Goal: Task Accomplishment & Management: Complete application form

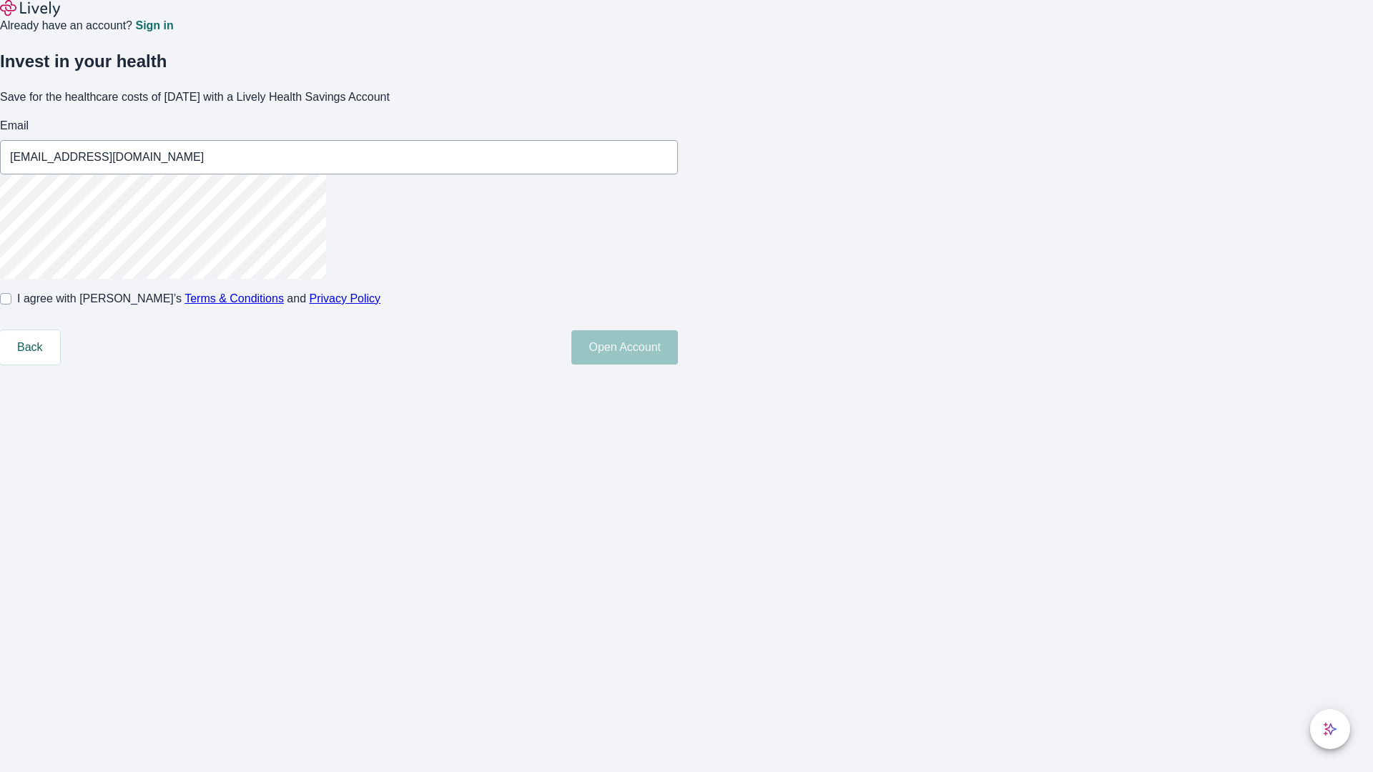
click at [11, 305] on input "I agree with Lively’s Terms & Conditions and Privacy Policy" at bounding box center [5, 298] width 11 height 11
checkbox input "true"
click at [678, 365] on button "Open Account" at bounding box center [624, 347] width 107 height 34
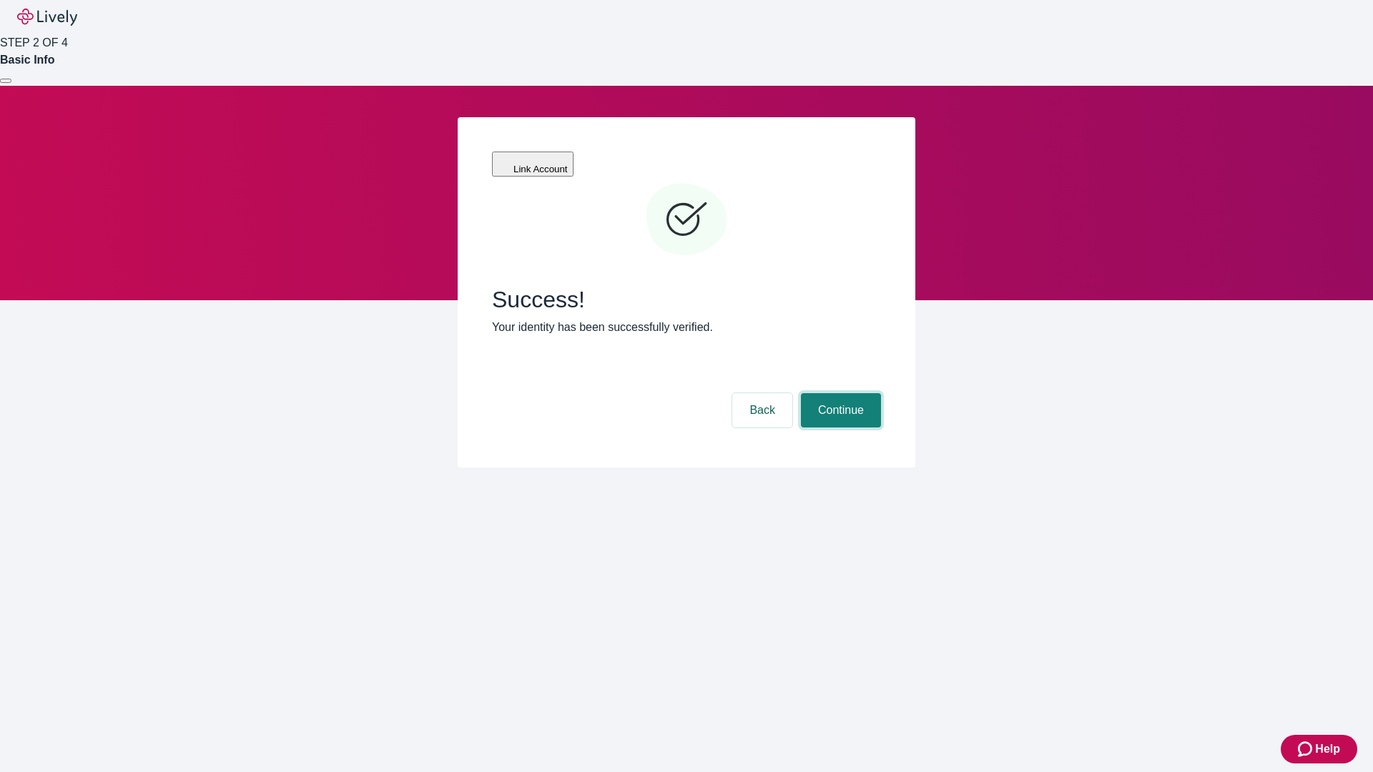
click at [839, 393] on button "Continue" at bounding box center [841, 410] width 80 height 34
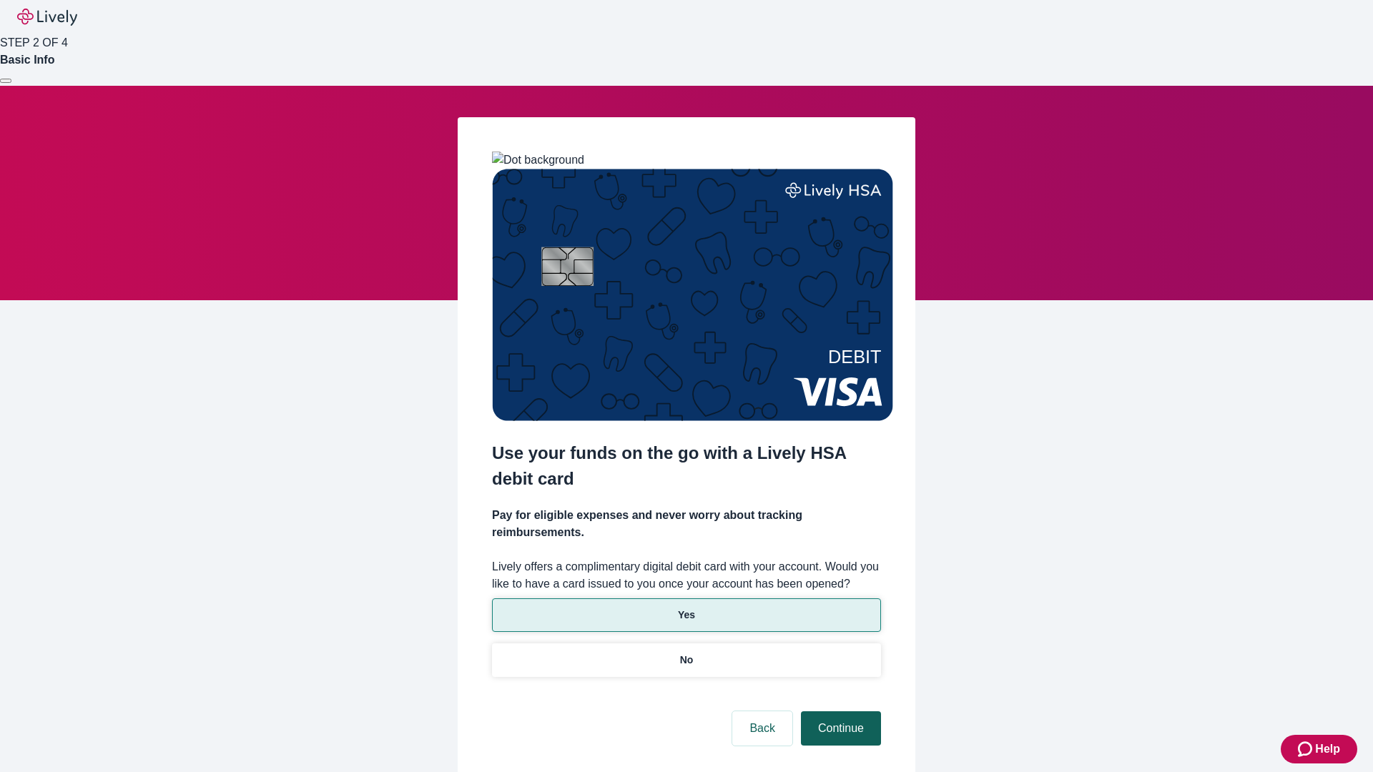
click at [686, 608] on p "Yes" at bounding box center [686, 615] width 17 height 15
click at [839, 711] on button "Continue" at bounding box center [841, 728] width 80 height 34
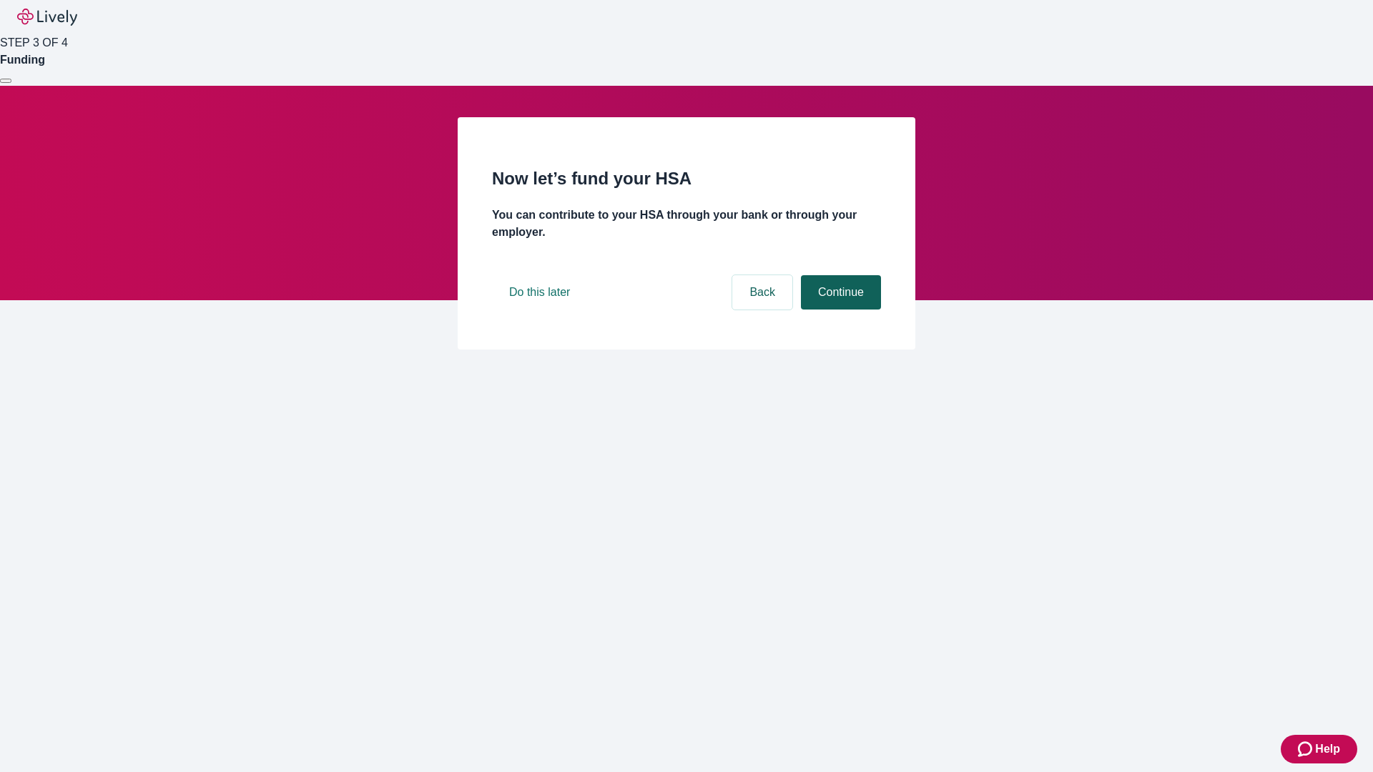
click at [839, 310] on button "Continue" at bounding box center [841, 292] width 80 height 34
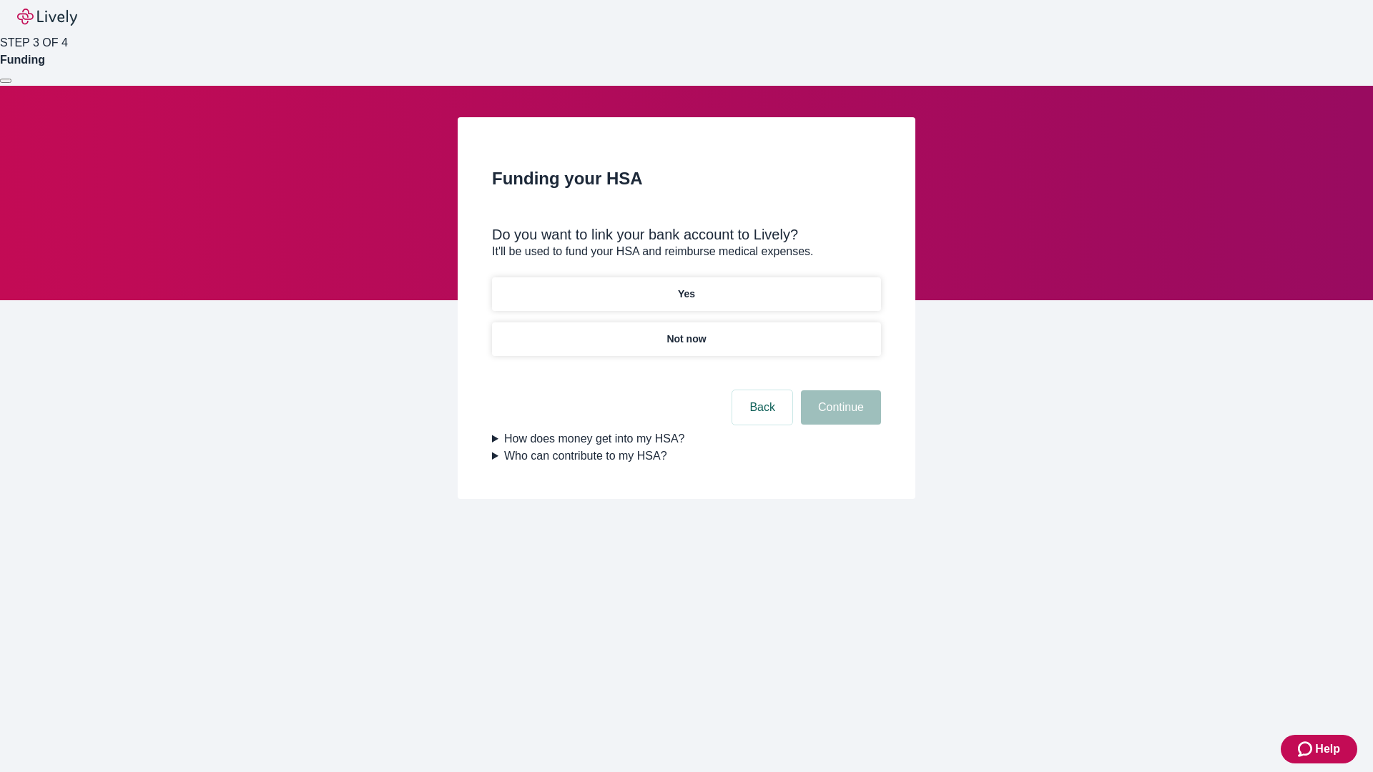
click at [686, 332] on p "Not now" at bounding box center [685, 339] width 39 height 15
click at [839, 416] on button "Continue" at bounding box center [841, 407] width 80 height 34
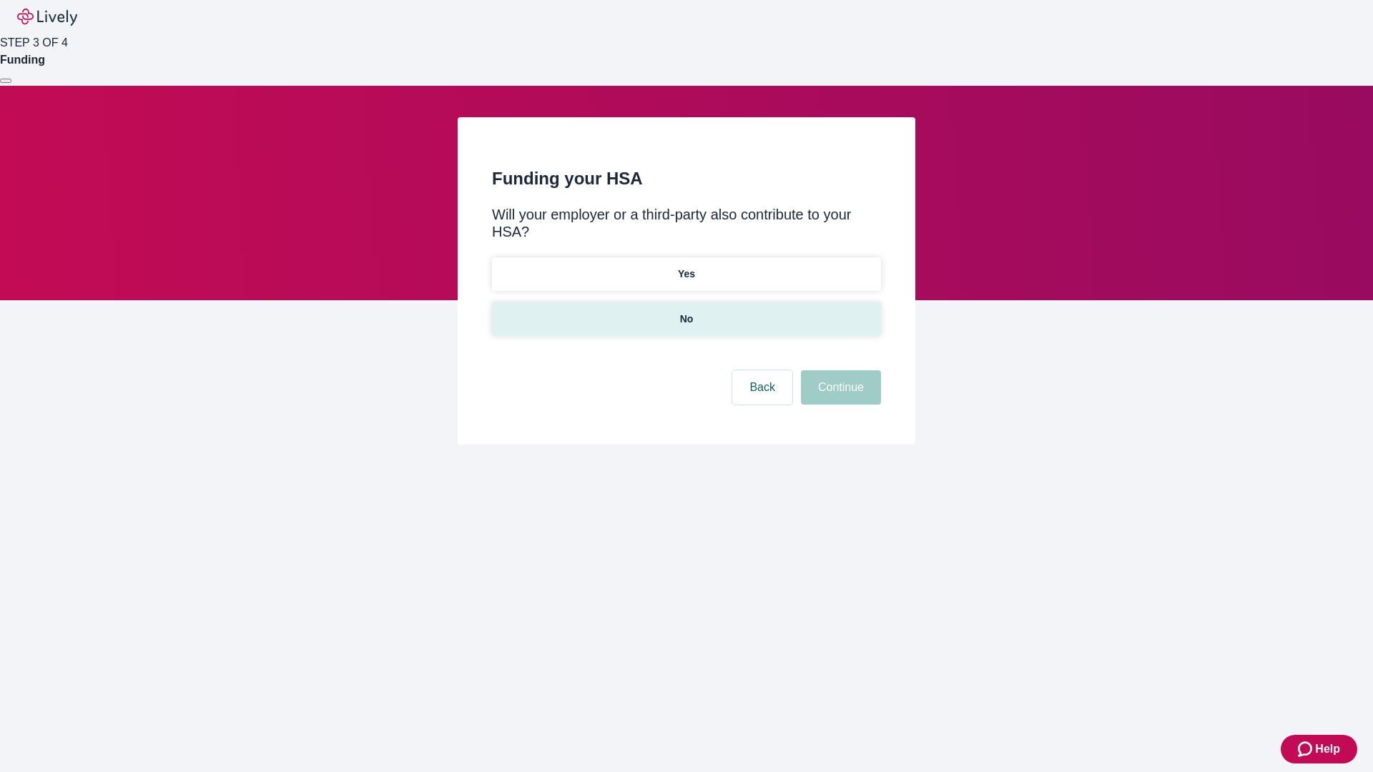
click at [686, 312] on p "No" at bounding box center [687, 319] width 14 height 15
click at [839, 370] on button "Continue" at bounding box center [841, 387] width 80 height 34
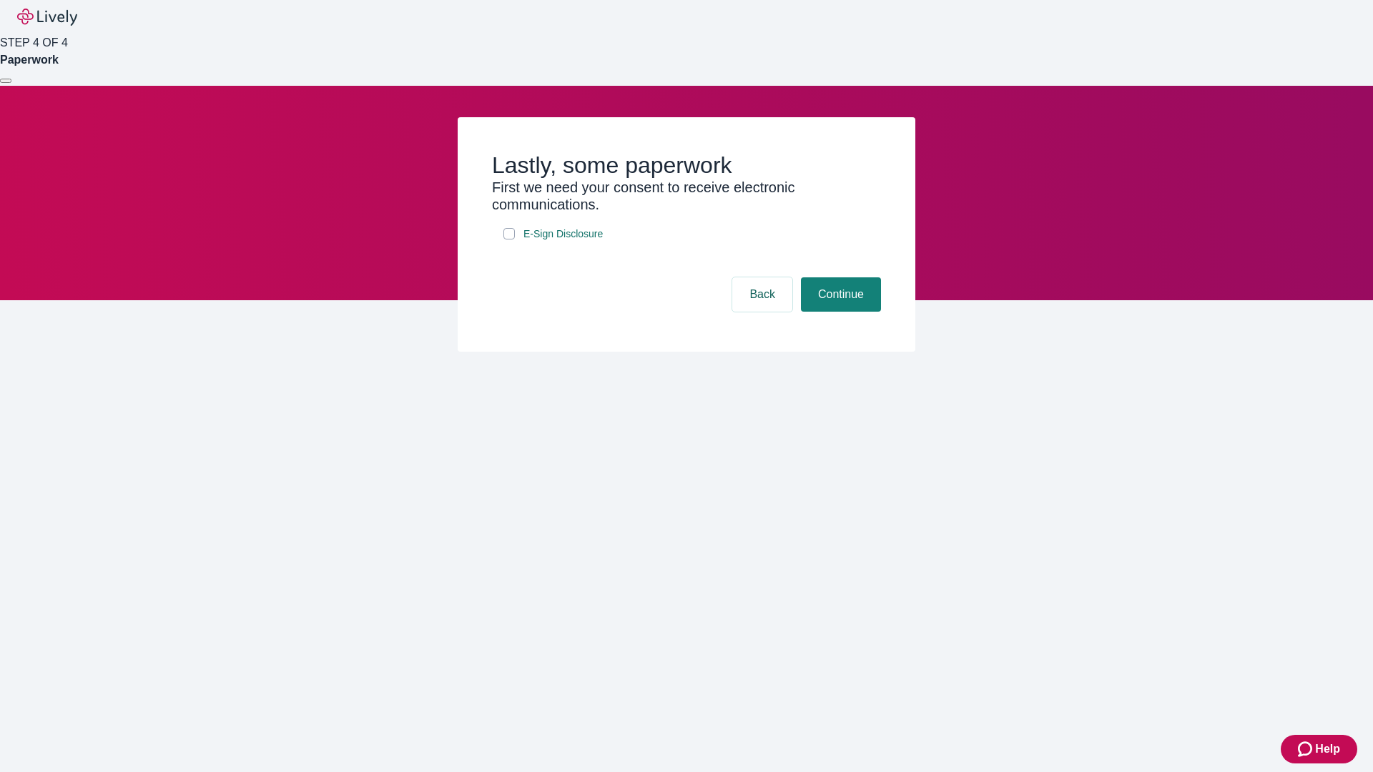
click at [509, 240] on input "E-Sign Disclosure" at bounding box center [508, 233] width 11 height 11
checkbox input "true"
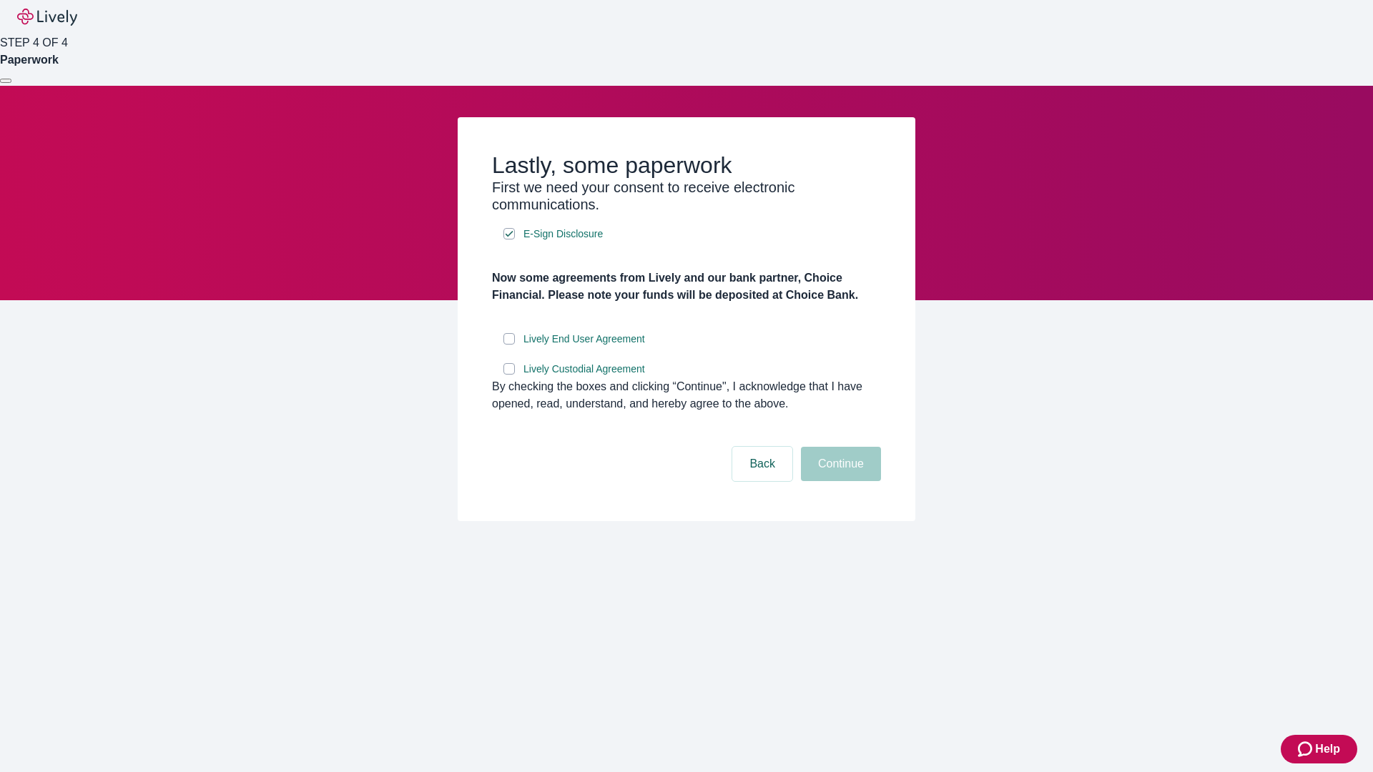
click at [509, 345] on input "Lively End User Agreement" at bounding box center [508, 338] width 11 height 11
checkbox input "true"
click at [509, 375] on input "Lively Custodial Agreement" at bounding box center [508, 368] width 11 height 11
checkbox input "true"
click at [839, 481] on button "Continue" at bounding box center [841, 464] width 80 height 34
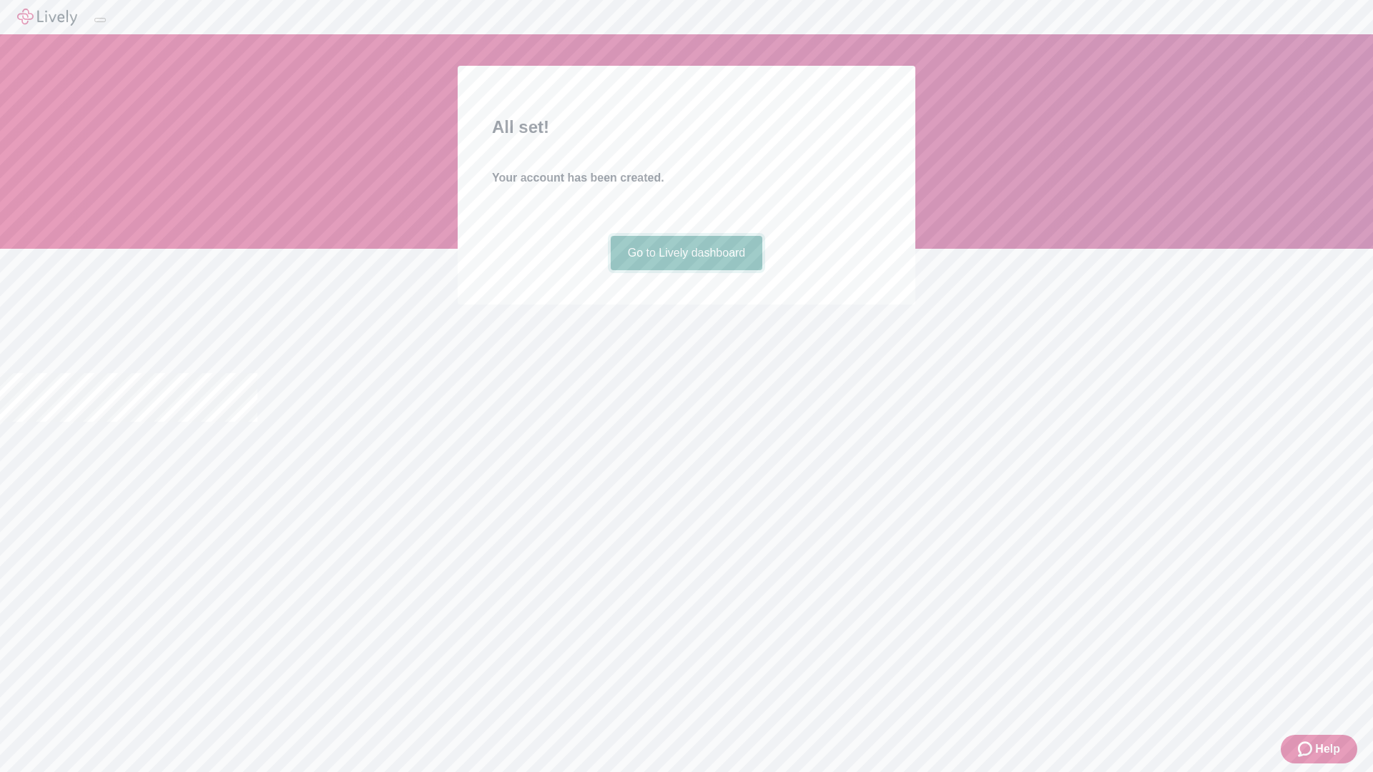
click at [686, 270] on link "Go to Lively dashboard" at bounding box center [687, 253] width 152 height 34
